Goal: Navigation & Orientation: Find specific page/section

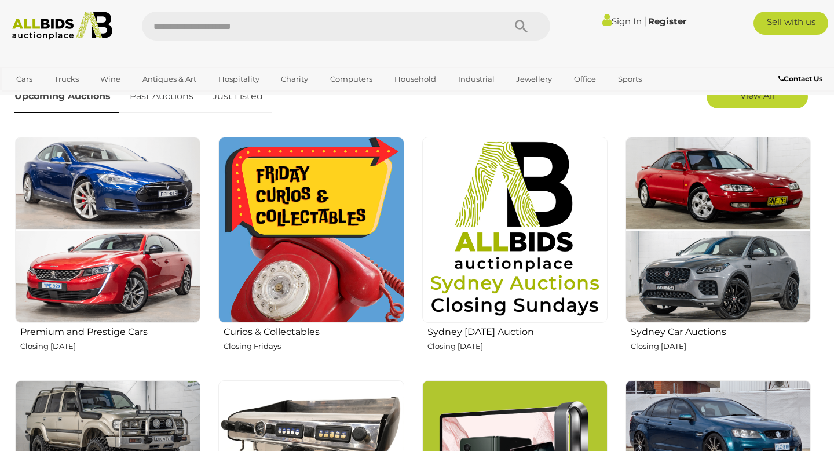
scroll to position [448, 0]
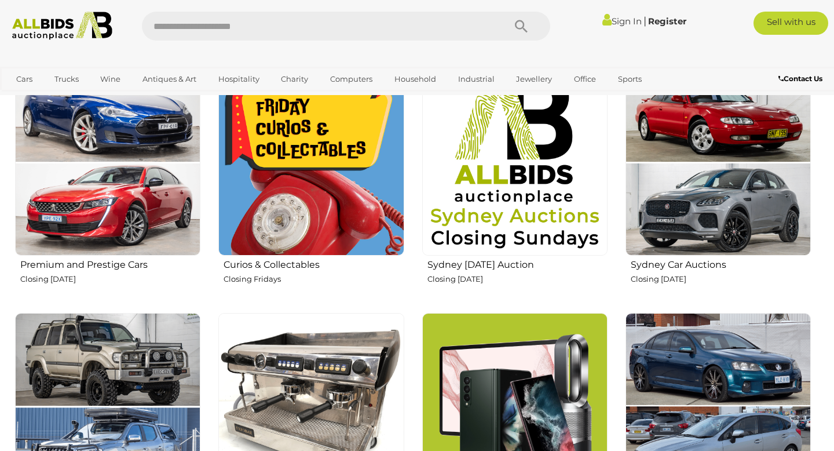
click at [543, 222] on img at bounding box center [514, 161] width 185 height 185
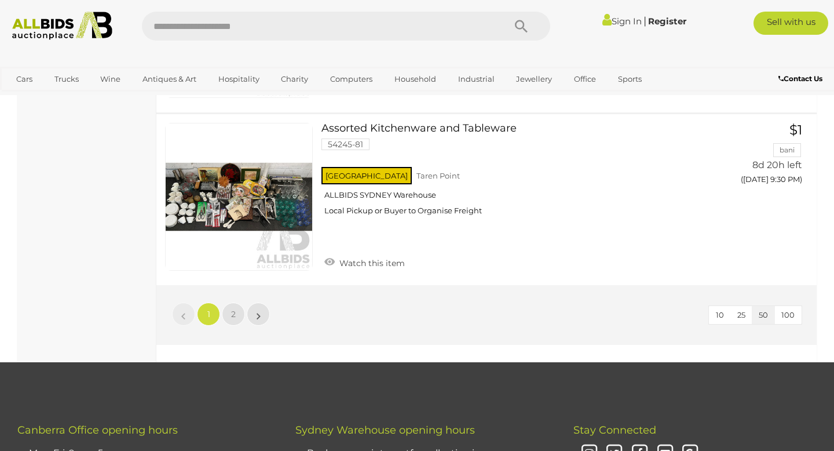
scroll to position [8689, 0]
click at [230, 315] on link "2" at bounding box center [233, 313] width 23 height 23
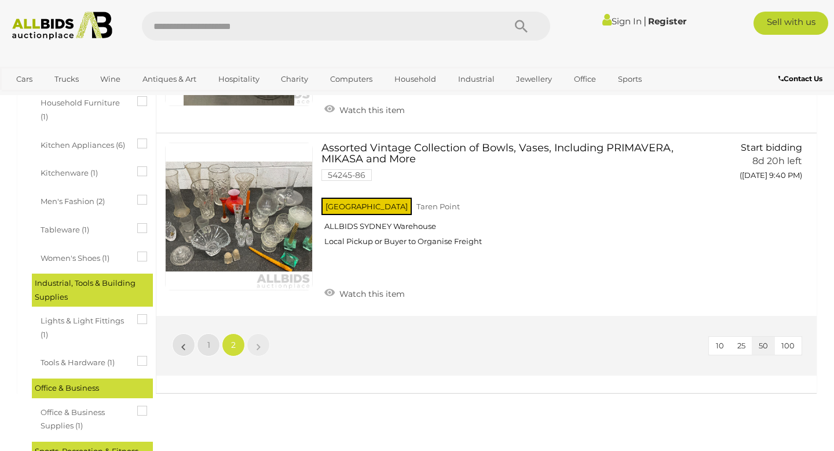
scroll to position [771, 0]
